Goal: Task Accomplishment & Management: Use online tool/utility

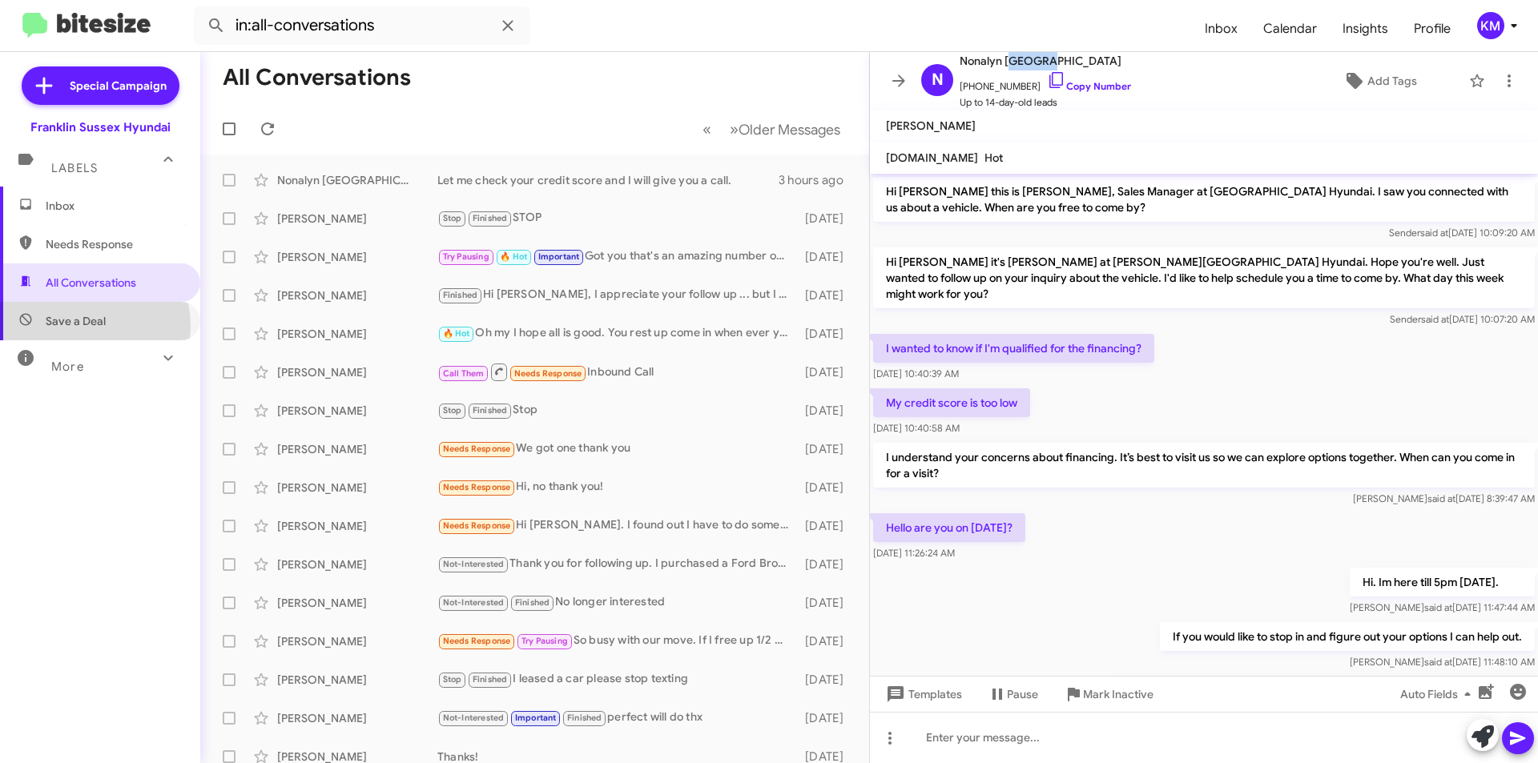
click at [71, 327] on span "Save a Deal" at bounding box center [76, 321] width 60 height 16
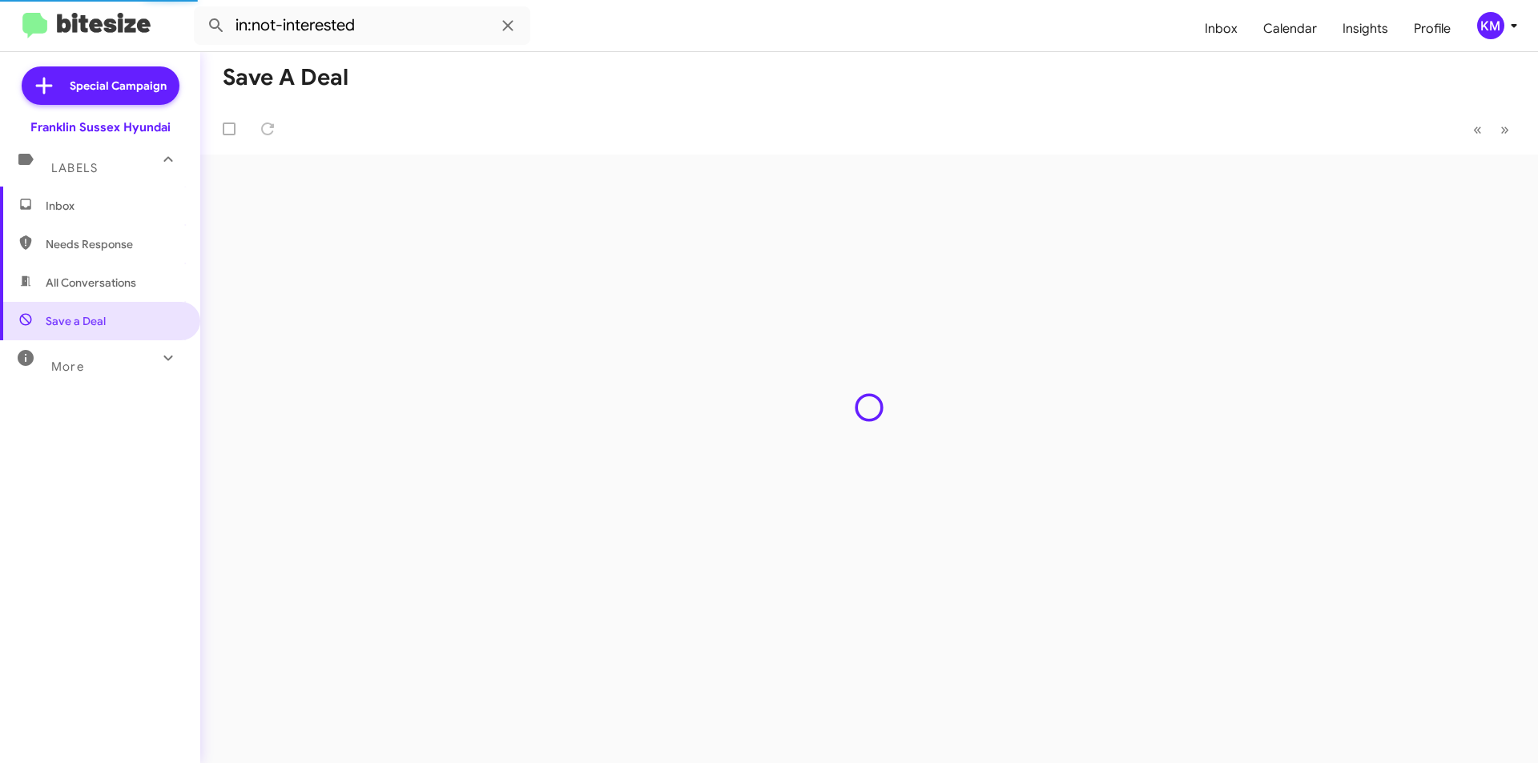
click at [110, 372] on div "More" at bounding box center [84, 360] width 143 height 30
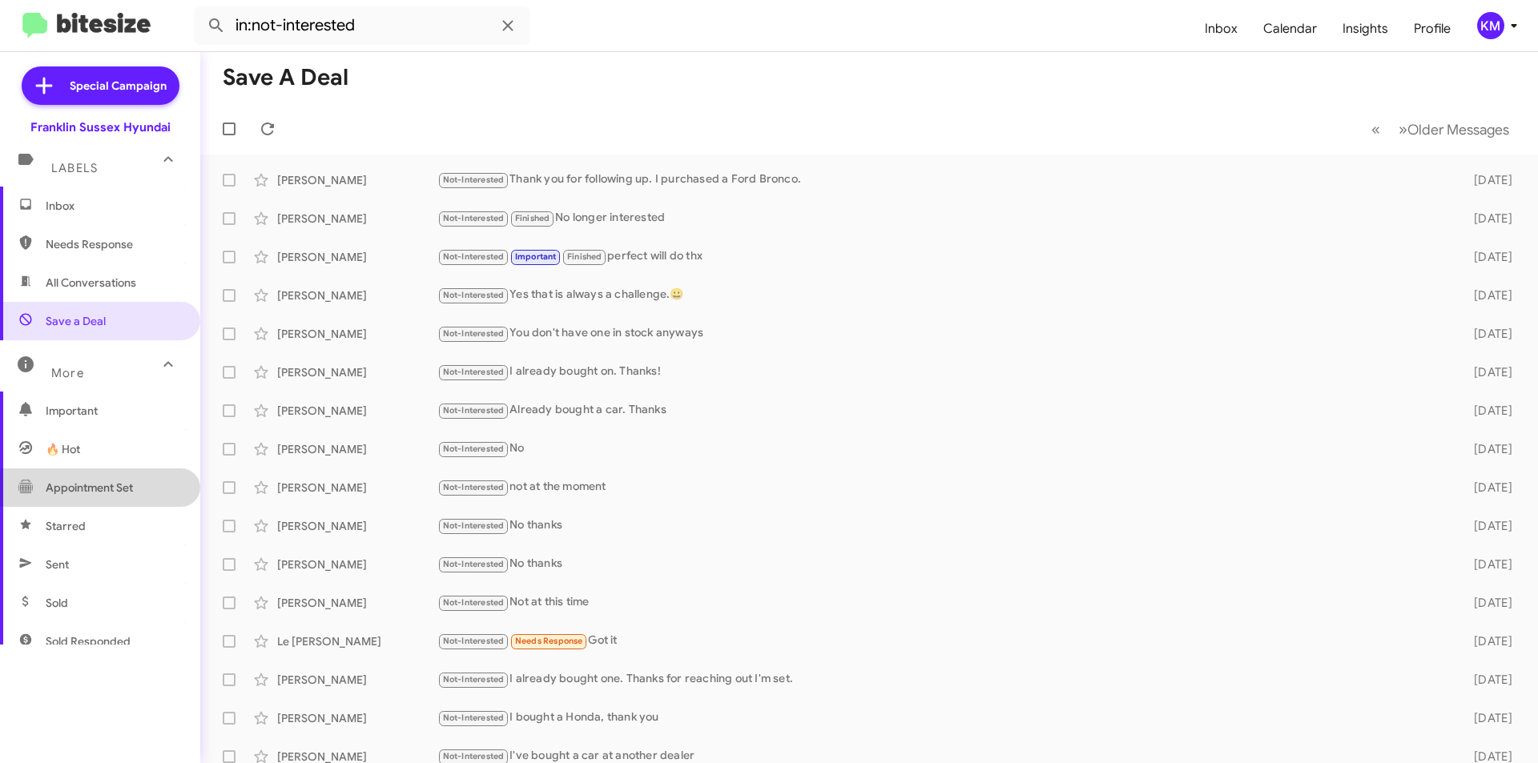
click at [107, 489] on span "Appointment Set" at bounding box center [89, 488] width 87 height 16
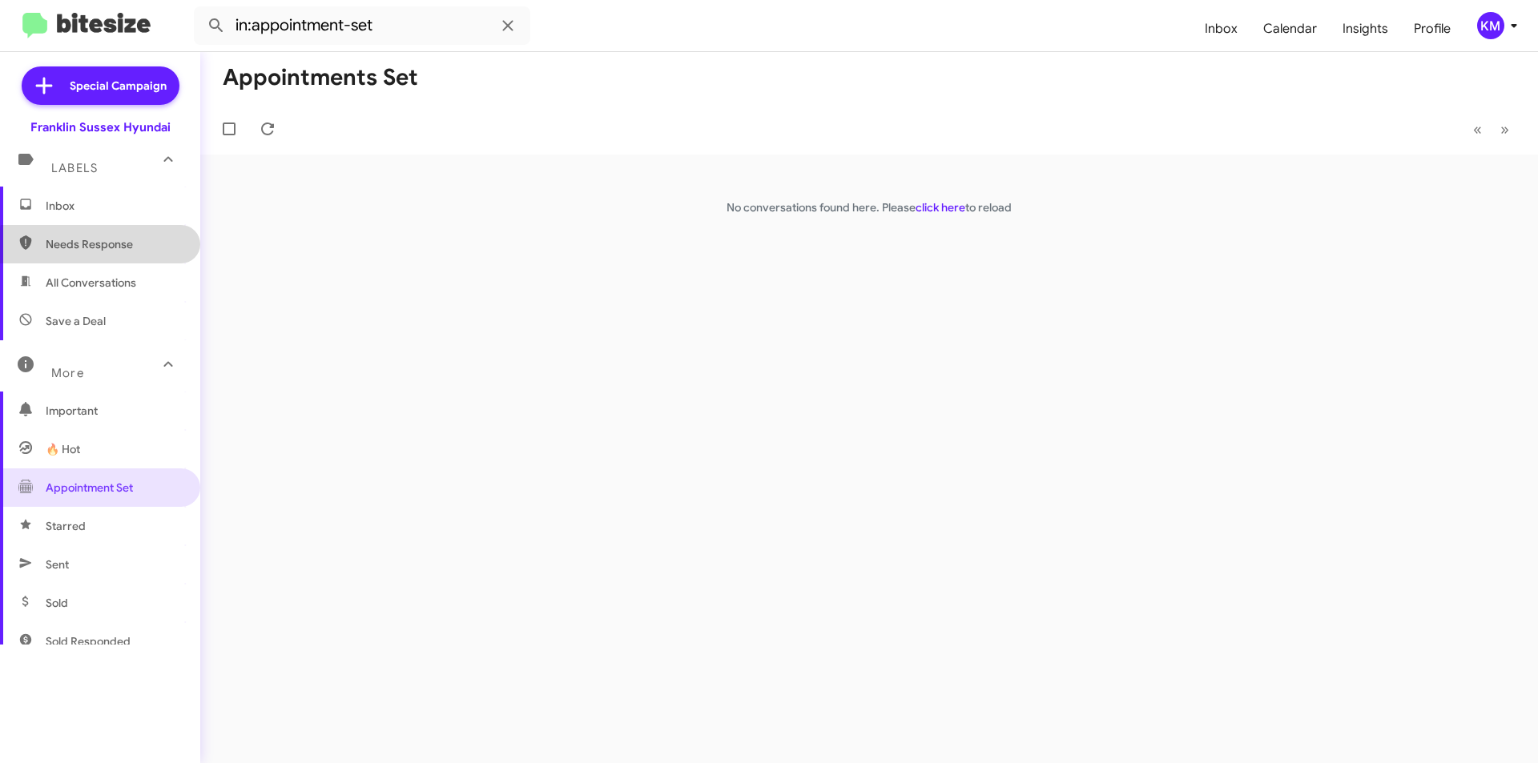
click at [102, 249] on span "Needs Response" at bounding box center [114, 244] width 136 height 16
type input "in:needs-response"
